Goal: Transaction & Acquisition: Purchase product/service

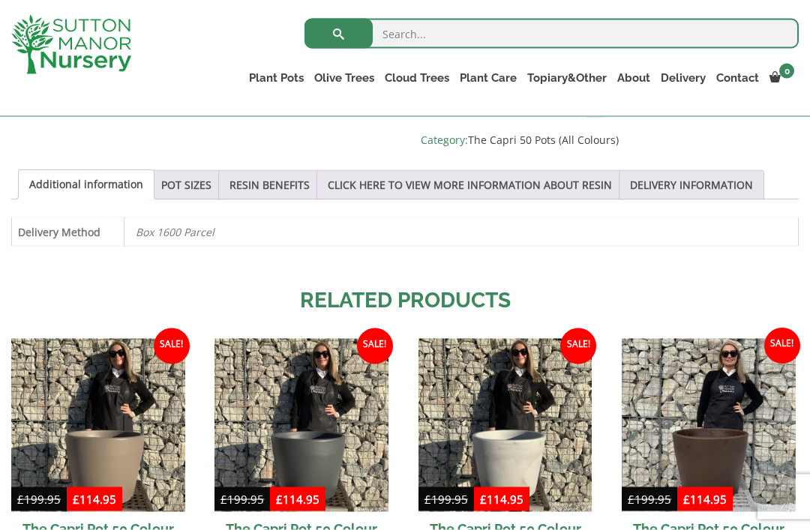
scroll to position [771, 0]
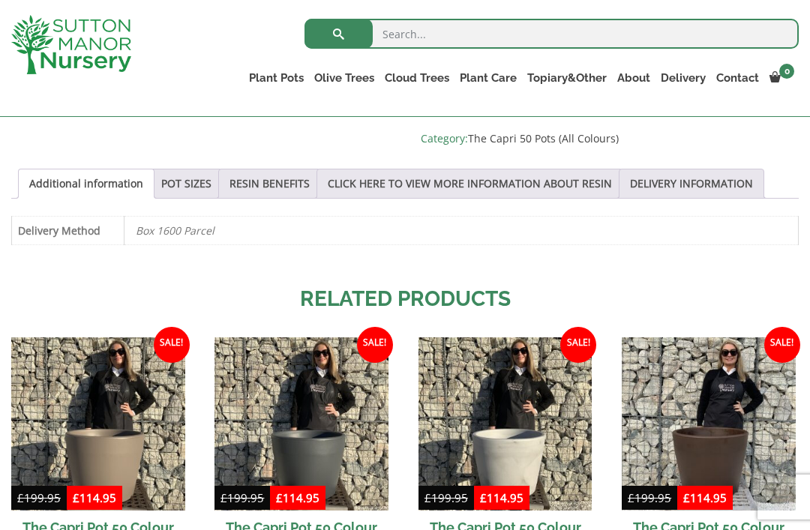
click at [198, 181] on link "POT SIZES" at bounding box center [186, 184] width 50 height 29
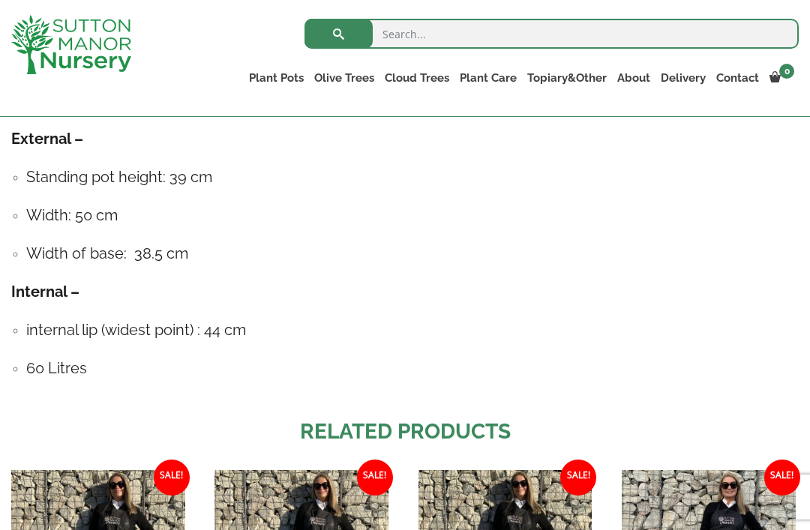
scroll to position [944, 0]
click at [0, 0] on link "The Old Stone Pots" at bounding box center [0, 0] width 0 height 0
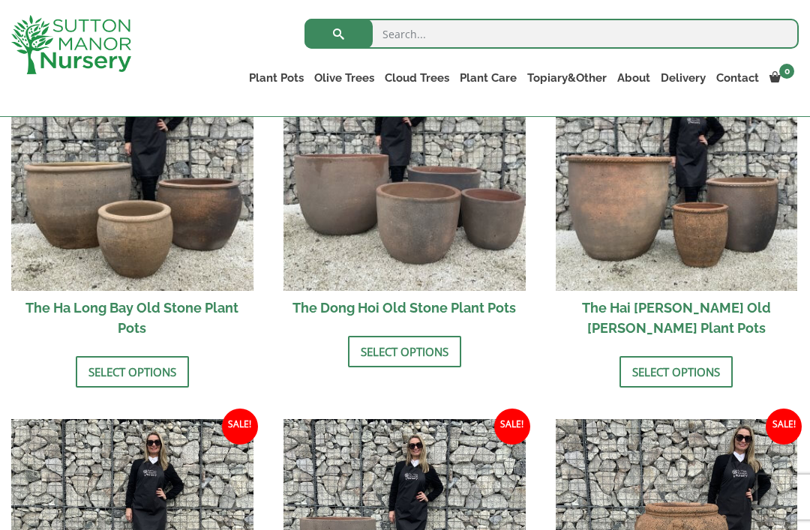
scroll to position [596, 0]
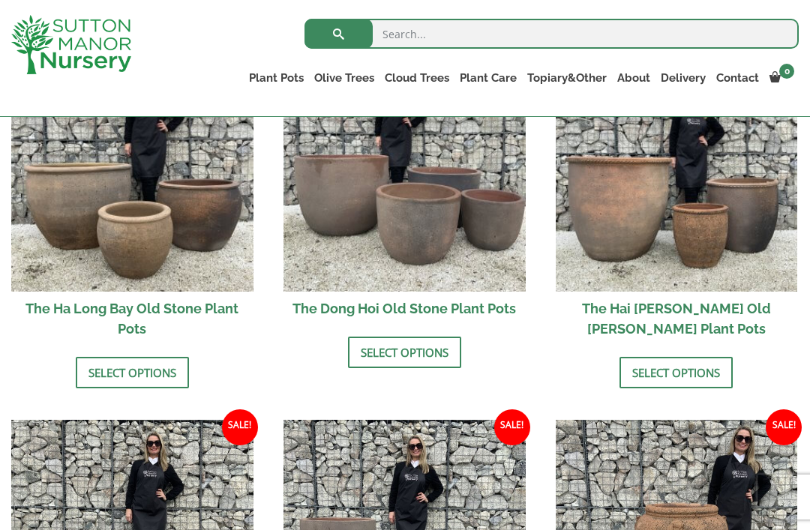
click at [98, 377] on link "Select options" at bounding box center [132, 373] width 113 height 32
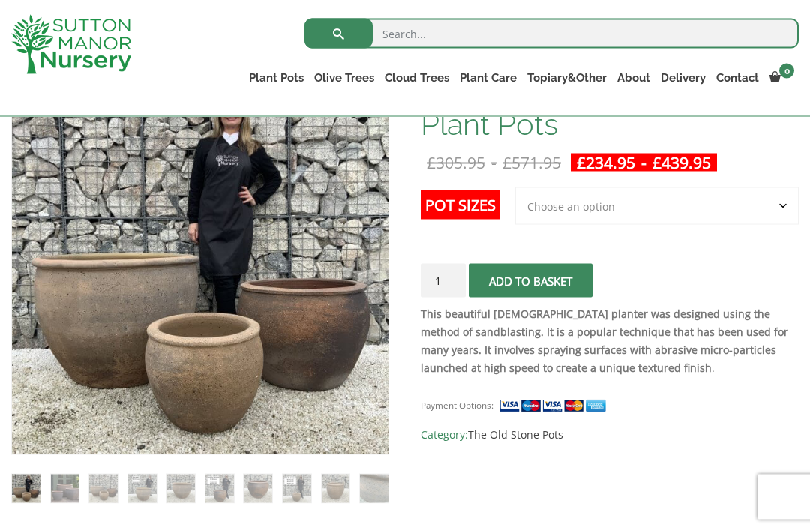
scroll to position [256, 0]
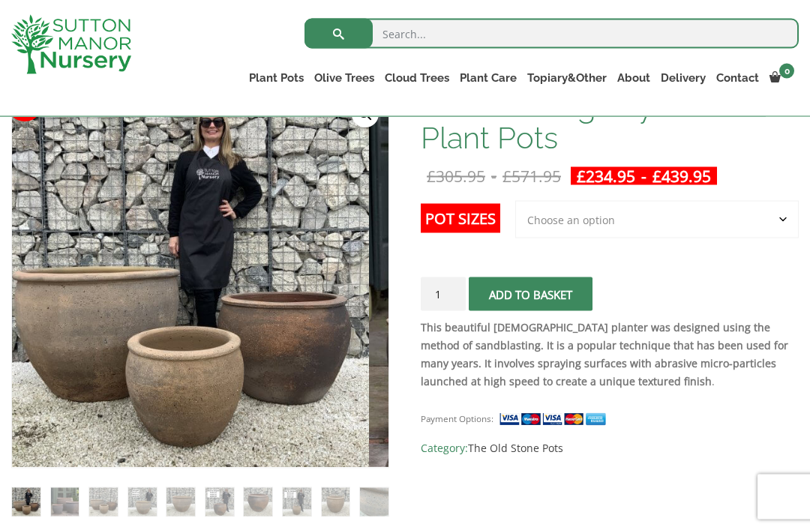
click at [783, 224] on select "Choose an option 3rd to Largest Pot In The Picture 2nd to Largest Pot In The Pi…" at bounding box center [657, 220] width 284 height 38
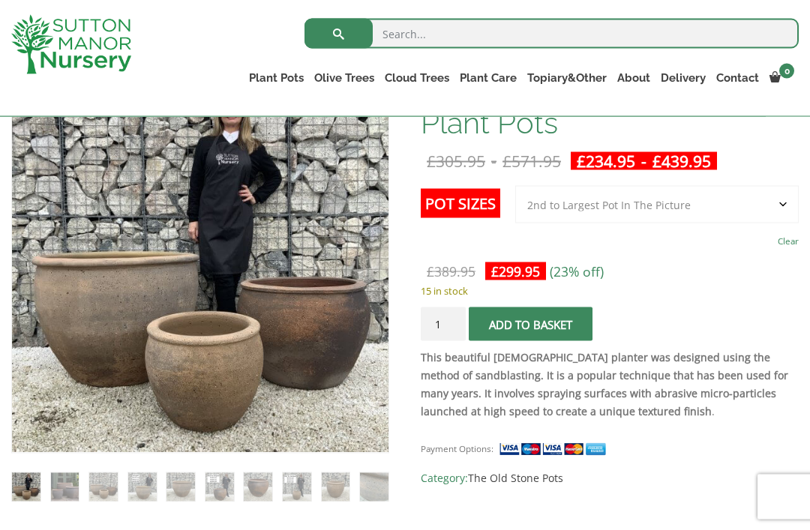
scroll to position [269, 0]
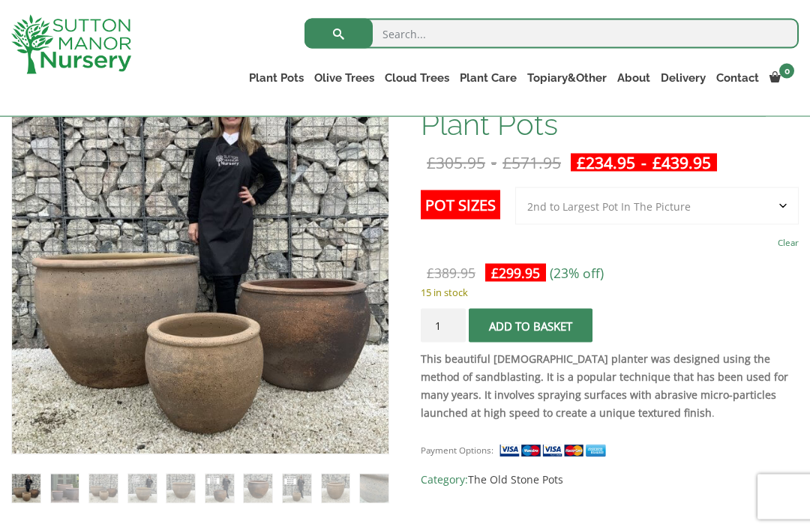
click at [786, 206] on select "Choose an option 3rd to Largest Pot In The Picture 2nd to Largest Pot In The Pi…" at bounding box center [657, 207] width 284 height 38
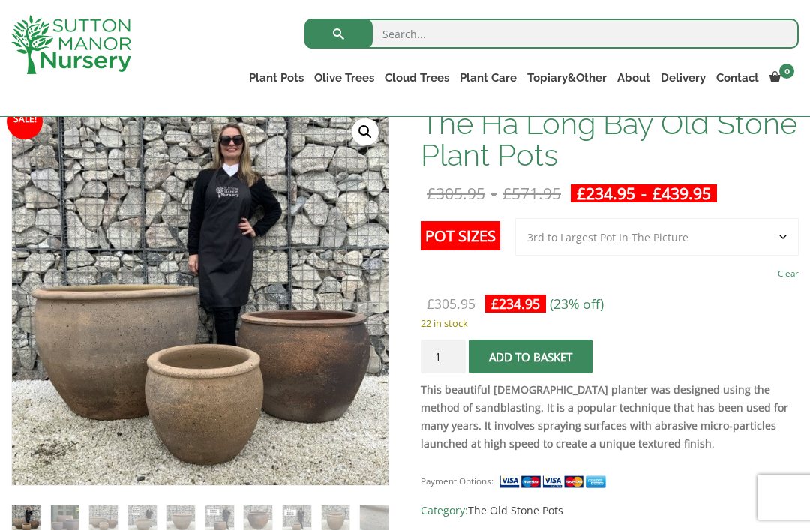
scroll to position [238, 0]
click at [778, 238] on select "Choose an option 3rd to Largest Pot In The Picture 2nd to Largest Pot In The Pi…" at bounding box center [657, 238] width 284 height 38
select select "2nd to Largest Pot In The Picture"
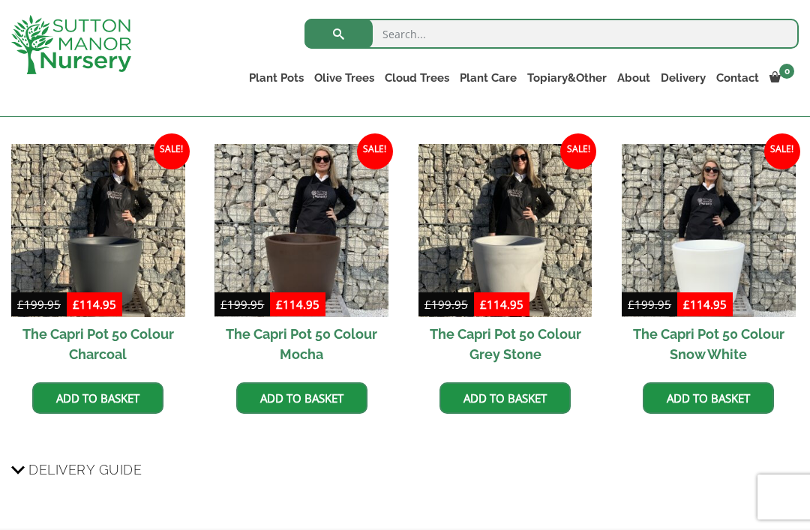
scroll to position [992, 0]
